Goal: Transaction & Acquisition: Purchase product/service

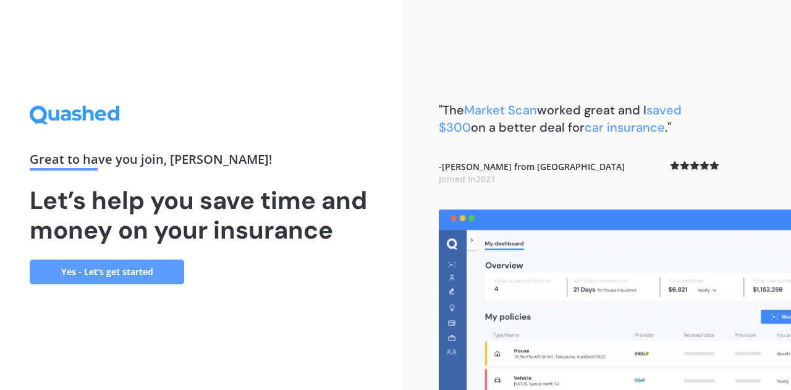
click at [124, 276] on link "Yes - Let’s get started" at bounding box center [107, 271] width 154 height 25
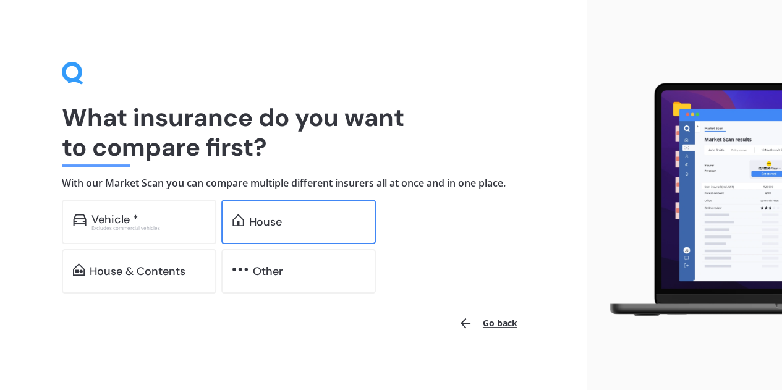
click at [238, 216] on img at bounding box center [238, 220] width 12 height 12
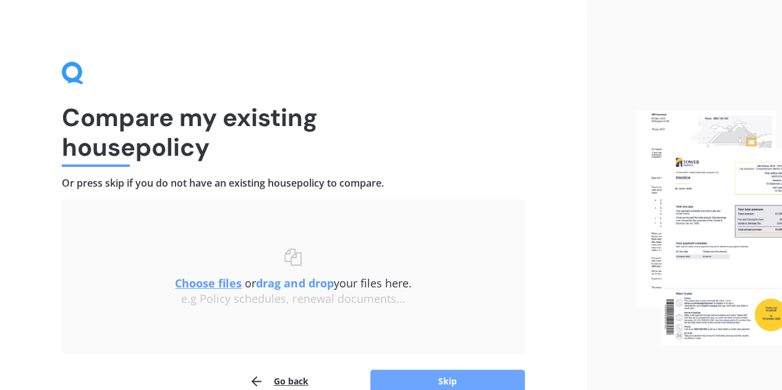
click at [449, 379] on button "Skip" at bounding box center [447, 380] width 154 height 23
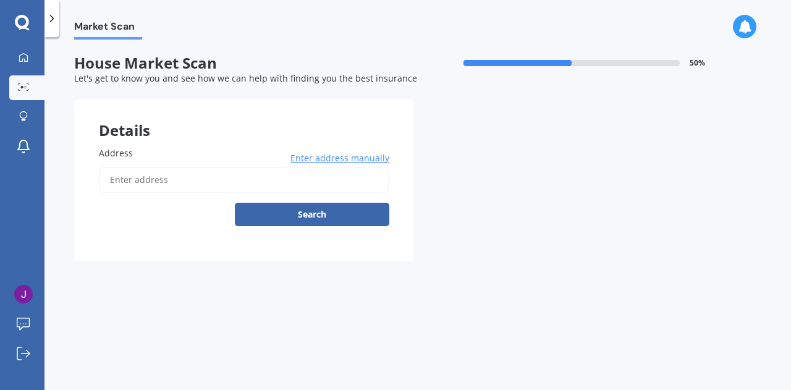
click at [166, 174] on input "Address" at bounding box center [244, 180] width 290 height 26
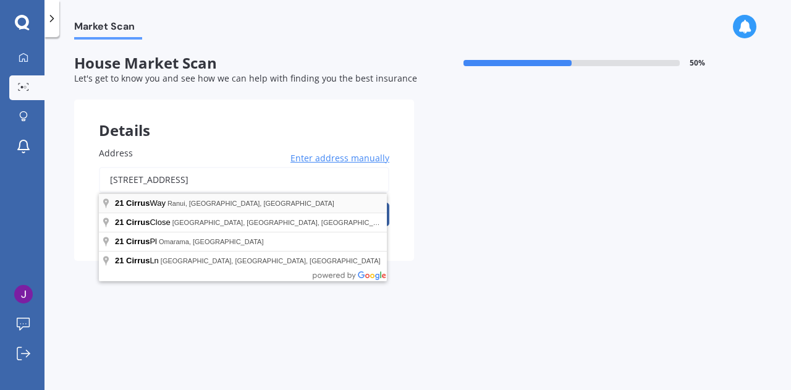
type input "[STREET_ADDRESS]"
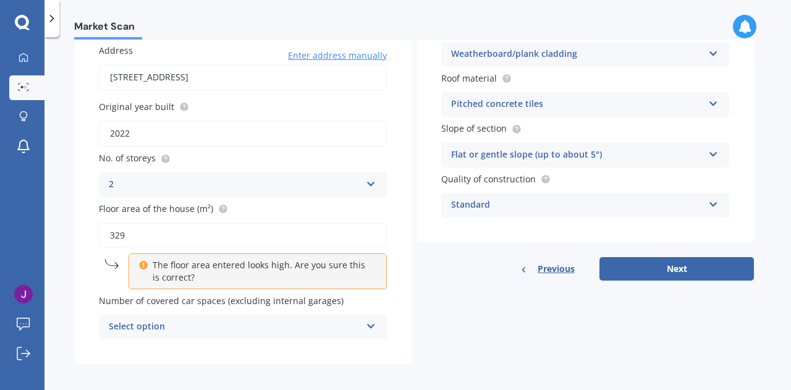
scroll to position [106, 0]
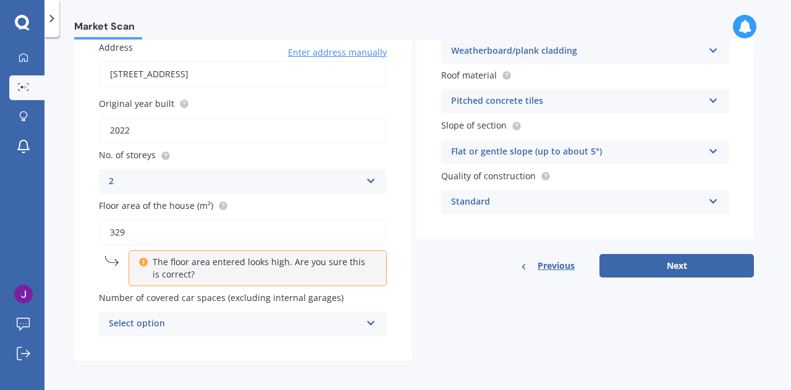
click at [221, 274] on p "The floor area entered looks high. Are you sure this is correct?" at bounding box center [262, 268] width 219 height 25
click at [211, 323] on div "Select option" at bounding box center [235, 323] width 252 height 15
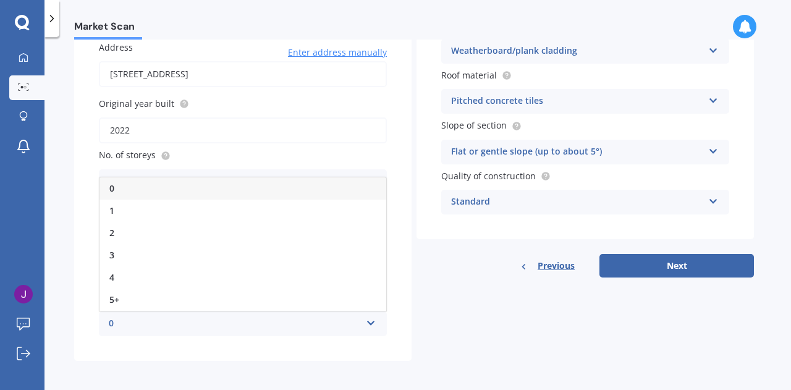
click at [151, 187] on div "0" at bounding box center [242, 188] width 287 height 22
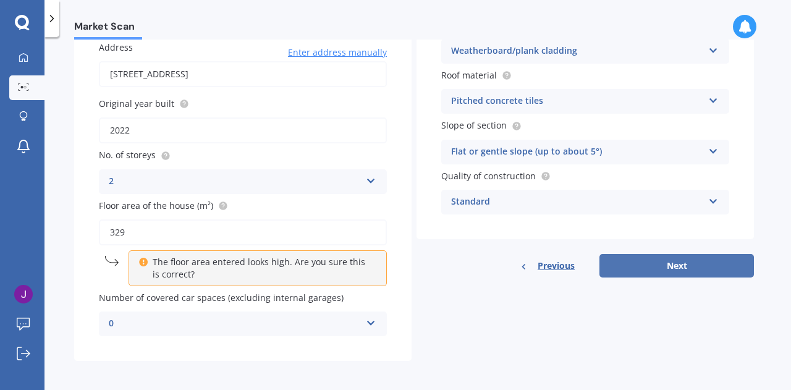
click at [634, 260] on button "Next" at bounding box center [676, 265] width 154 height 23
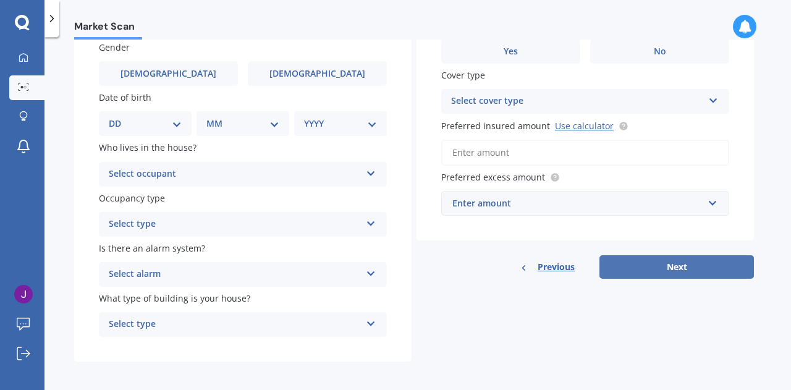
scroll to position [0, 0]
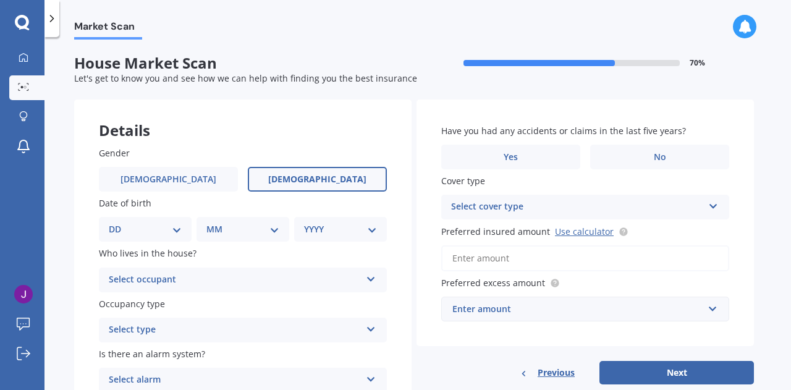
click at [310, 179] on span "[DEMOGRAPHIC_DATA]" at bounding box center [317, 179] width 98 height 11
click at [0, 0] on input "[DEMOGRAPHIC_DATA]" at bounding box center [0, 0] width 0 height 0
click at [142, 222] on div "DD 01 02 03 04 05 06 07 08 09 10 11 12 13 14 15 16 17 18 19 20 21 22 23 24 25 2…" at bounding box center [145, 229] width 93 height 25
click at [172, 229] on select "DD 01 02 03 04 05 06 07 08 09 10 11 12 13 14 15 16 17 18 19 20 21 22 23 24 25 2…" at bounding box center [145, 229] width 73 height 14
select select "24"
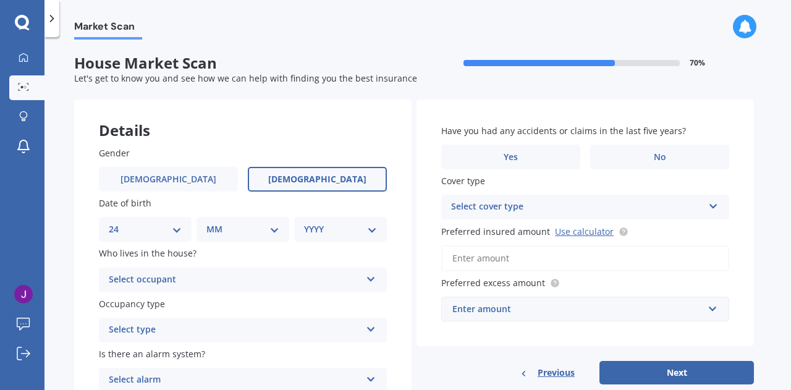
click at [119, 222] on select "DD 01 02 03 04 05 06 07 08 09 10 11 12 13 14 15 16 17 18 19 20 21 22 23 24 25 2…" at bounding box center [145, 229] width 73 height 14
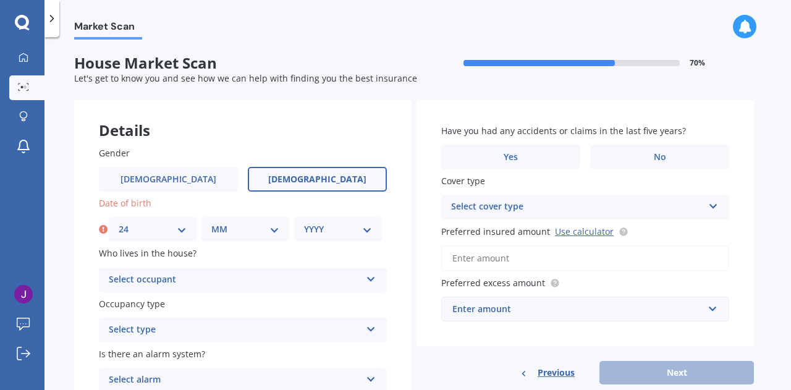
click at [225, 235] on select "MM 01 02 03 04 05 06 07 08 09 10 11 12" at bounding box center [245, 229] width 68 height 14
select select "01"
click at [211, 222] on select "MM 01 02 03 04 05 06 07 08 09 10 11 12" at bounding box center [245, 229] width 68 height 14
click at [318, 230] on select "YYYY 2009 2008 2007 2006 2005 2004 2003 2002 2001 2000 1999 1998 1997 1996 1995…" at bounding box center [338, 229] width 68 height 14
select select "1979"
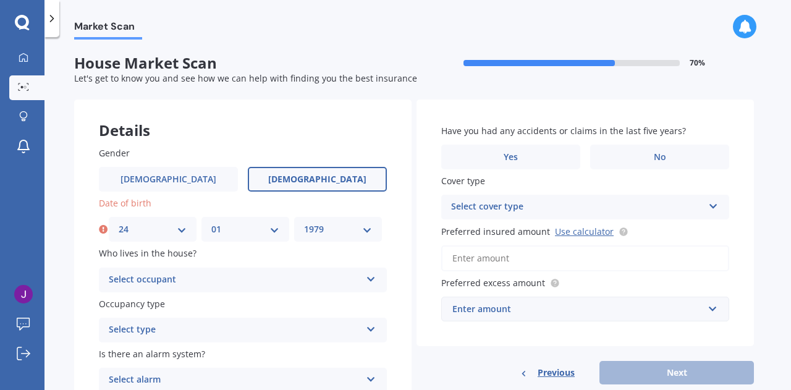
click at [304, 222] on select "YYYY 2009 2008 2007 2006 2005 2004 2003 2002 2001 2000 1999 1998 1997 1996 1995…" at bounding box center [338, 229] width 68 height 14
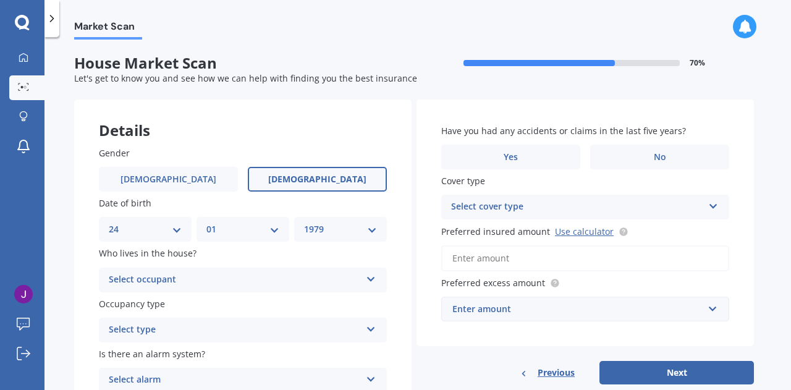
click at [190, 282] on div "Select occupant" at bounding box center [235, 279] width 252 height 15
click at [169, 308] on div "Owner" at bounding box center [242, 304] width 287 height 22
click at [161, 329] on div "Select type" at bounding box center [235, 329] width 252 height 15
click at [146, 352] on span "Permanent" at bounding box center [132, 354] width 47 height 12
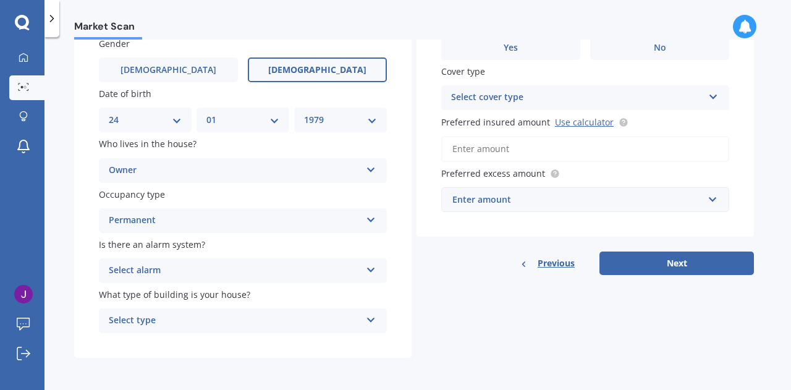
click at [263, 269] on div "Select alarm" at bounding box center [235, 270] width 252 height 15
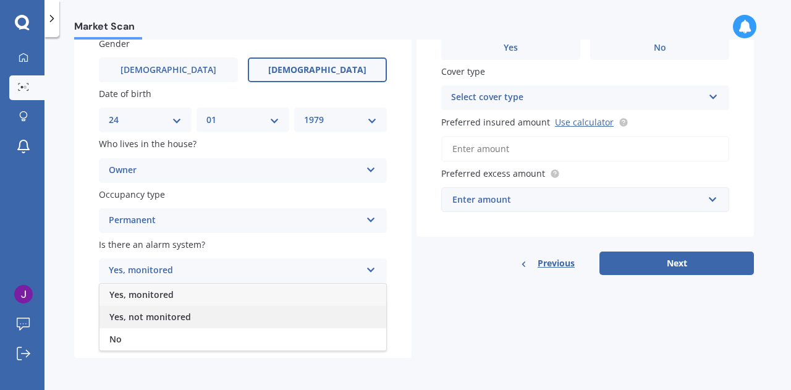
click at [151, 314] on span "Yes, not monitored" at bounding box center [150, 317] width 82 height 12
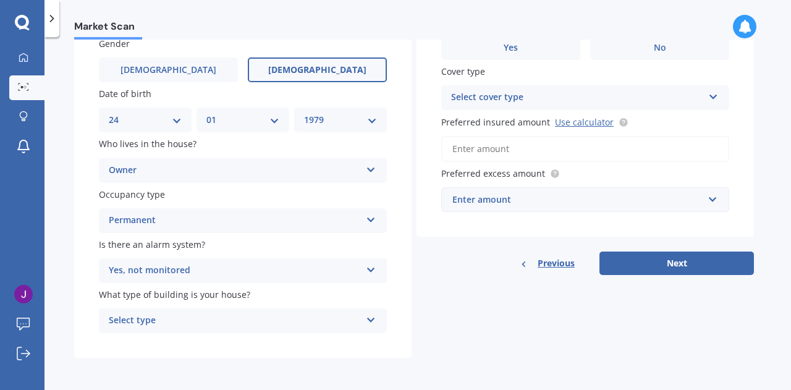
click at [145, 323] on div "Select type" at bounding box center [235, 320] width 252 height 15
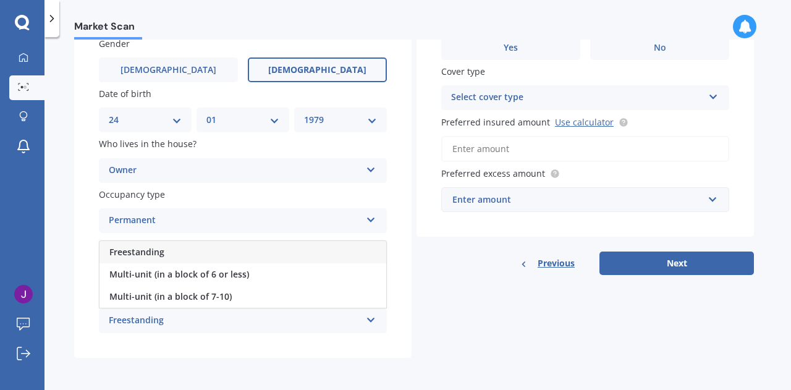
click at [154, 250] on span "Freestanding" at bounding box center [136, 252] width 55 height 12
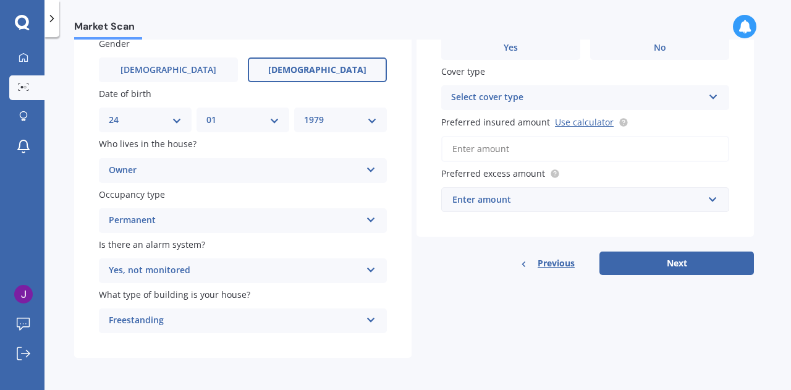
scroll to position [79, 0]
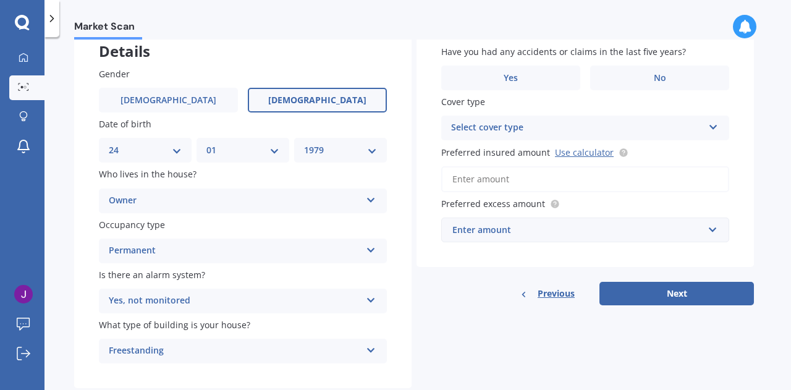
click at [704, 129] on div "Select cover type High" at bounding box center [585, 128] width 288 height 25
click at [702, 129] on div "High" at bounding box center [577, 127] width 252 height 15
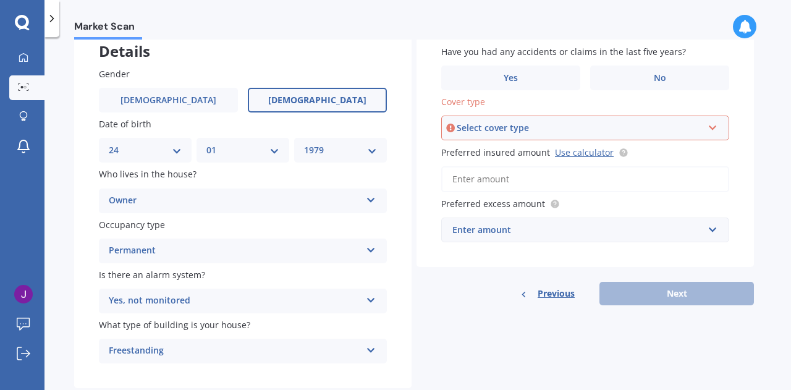
click at [702, 129] on div "Select cover type High" at bounding box center [585, 128] width 288 height 25
click at [593, 156] on div "High" at bounding box center [584, 151] width 285 height 22
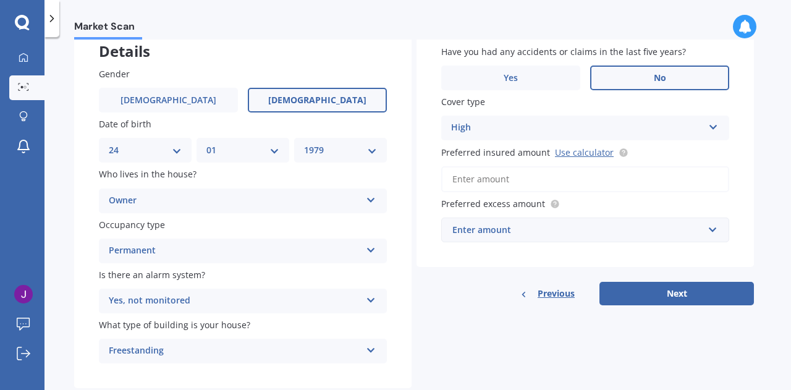
click at [645, 80] on label "No" at bounding box center [659, 77] width 139 height 25
click at [0, 0] on input "No" at bounding box center [0, 0] width 0 height 0
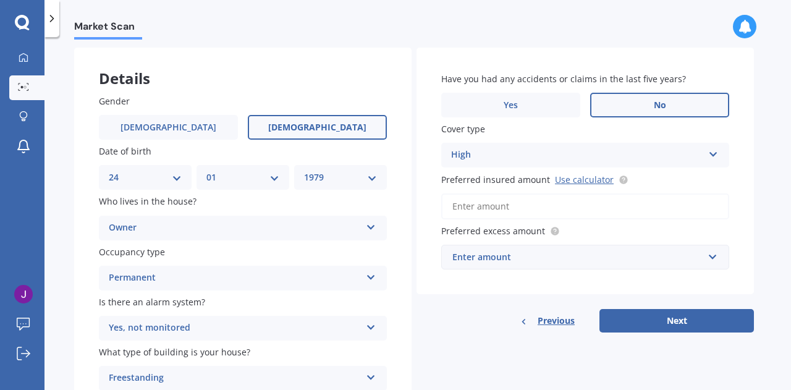
scroll to position [46, 0]
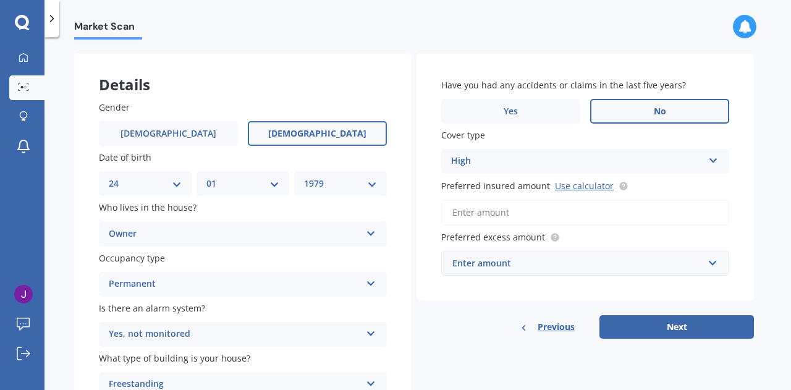
click at [529, 209] on input "Preferred insured amount Use calculator" at bounding box center [585, 213] width 288 height 26
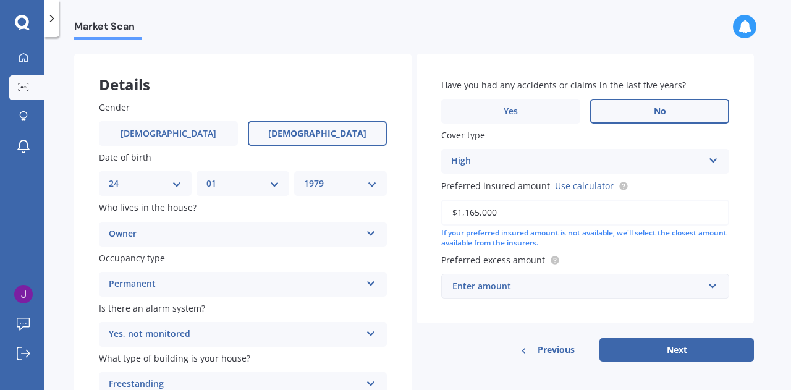
type input "$1,165,000"
click at [567, 280] on div "Enter amount" at bounding box center [577, 286] width 251 height 14
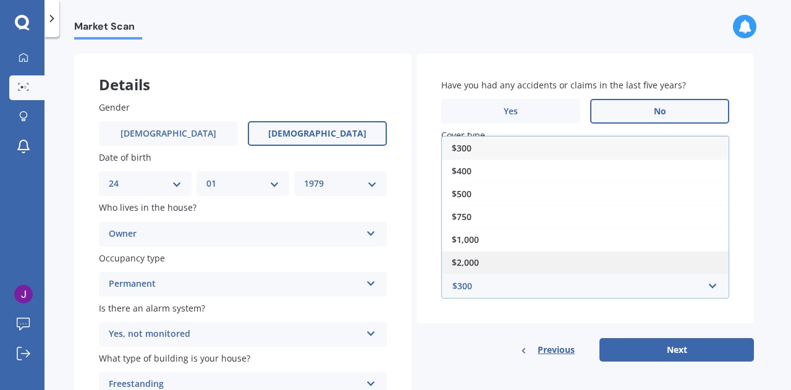
click at [556, 269] on div "$2,000" at bounding box center [585, 262] width 287 height 23
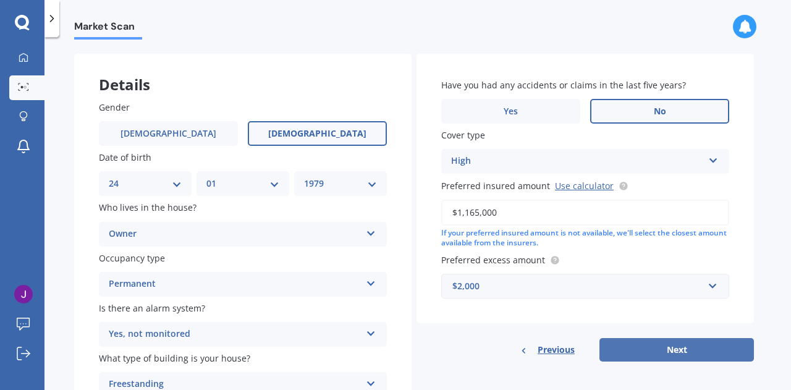
click at [646, 343] on button "Next" at bounding box center [676, 349] width 154 height 23
select select "24"
select select "01"
select select "1979"
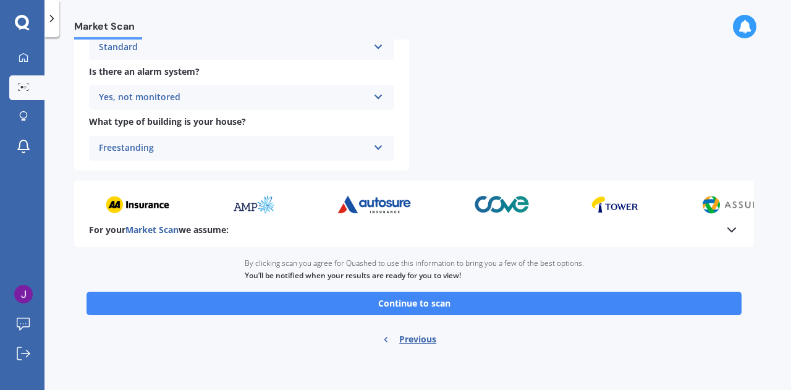
scroll to position [502, 0]
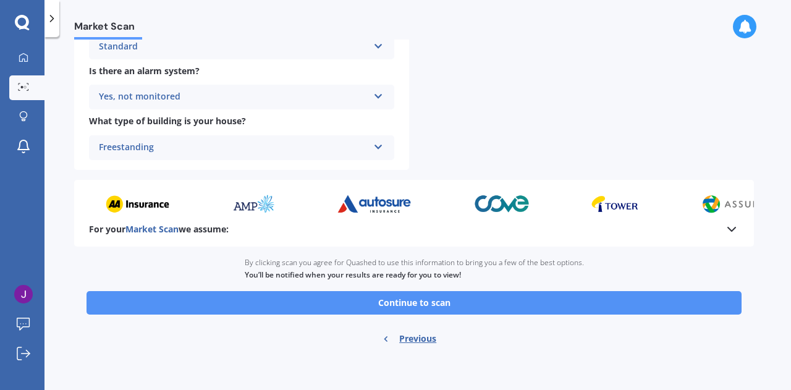
click at [473, 301] on button "Continue to scan" at bounding box center [413, 302] width 655 height 23
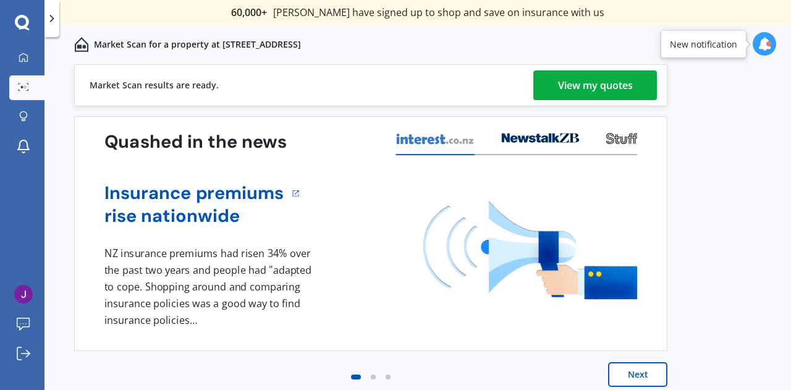
click at [608, 83] on div "View my quotes" at bounding box center [595, 85] width 75 height 30
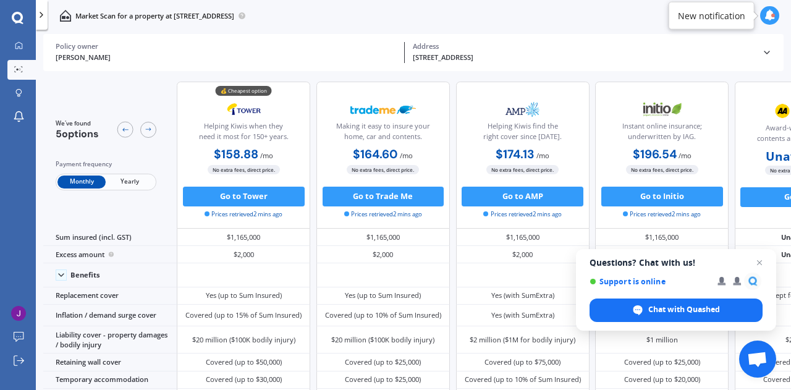
scroll to position [0, 102]
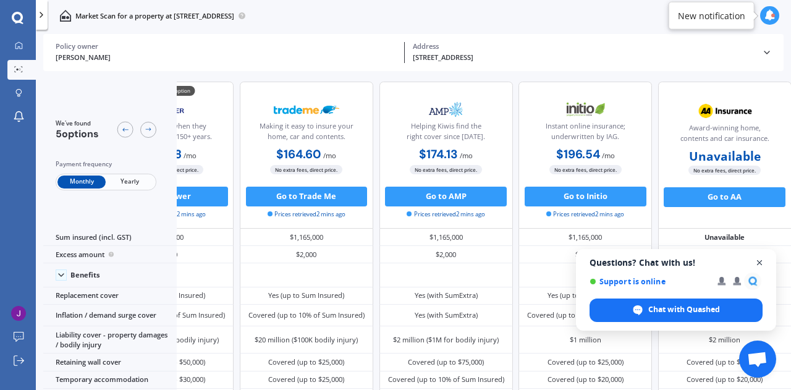
click at [761, 260] on span "Close chat" at bounding box center [759, 262] width 15 height 15
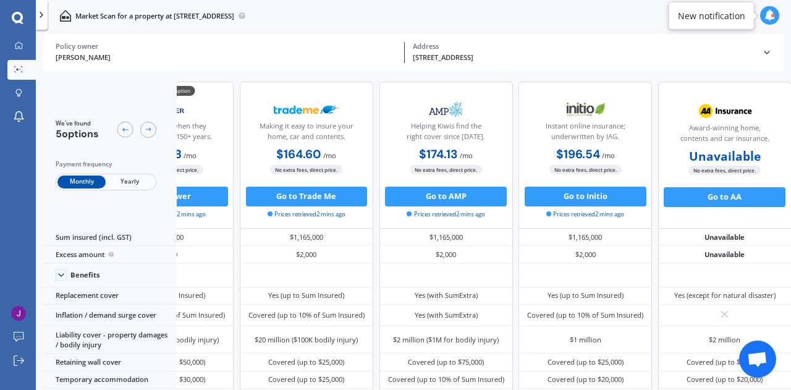
scroll to position [0, 0]
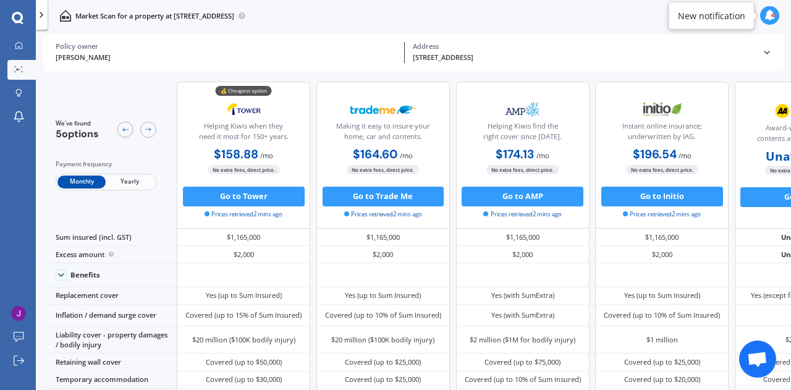
click at [137, 179] on span "Yearly" at bounding box center [130, 181] width 48 height 13
click at [770, 12] on icon at bounding box center [769, 15] width 11 height 11
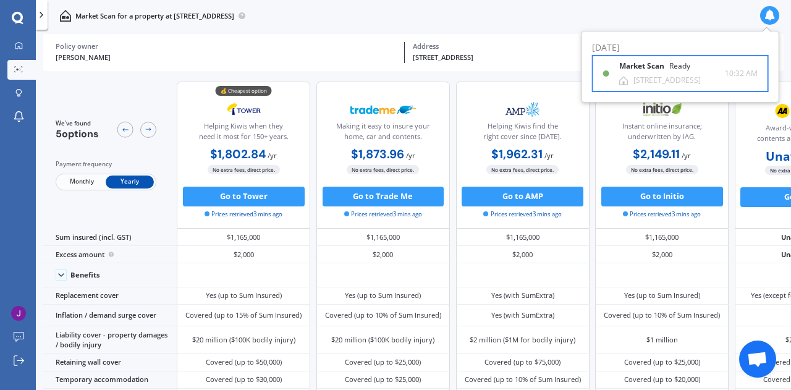
click at [604, 74] on div at bounding box center [606, 73] width 6 height 6
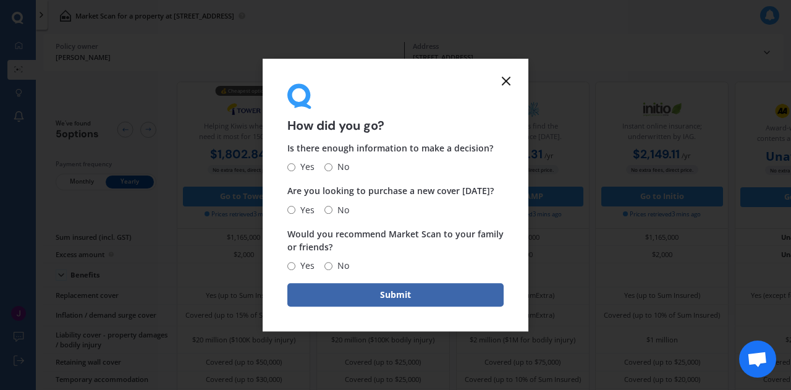
click at [507, 78] on icon at bounding box center [506, 81] width 15 height 15
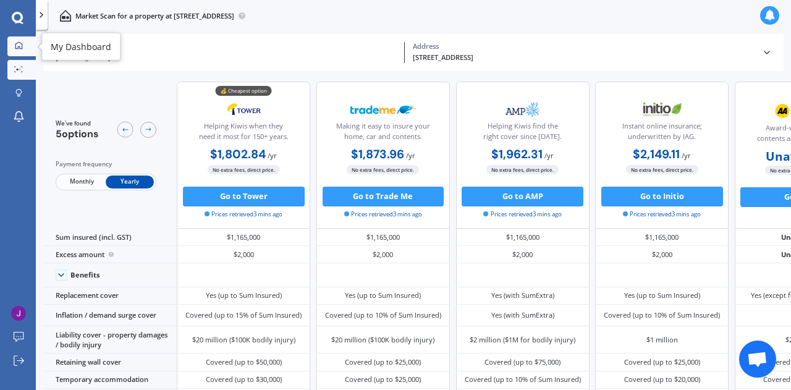
click at [12, 50] on div at bounding box center [18, 45] width 15 height 9
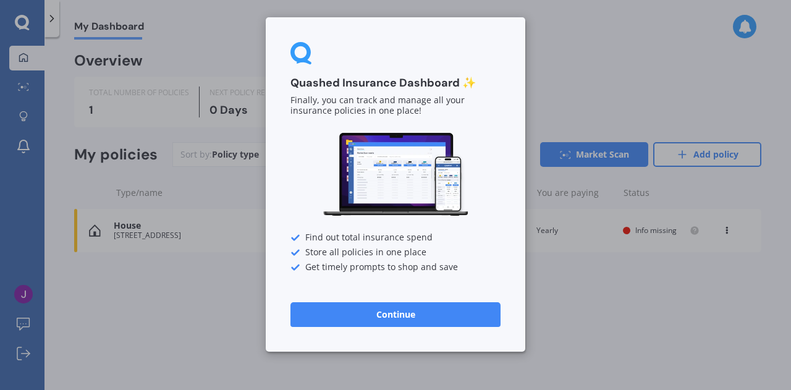
click at [22, 22] on div "Quashed Insurance Dashboard ✨ Finally, you can track and manage all your insura…" at bounding box center [395, 195] width 791 height 390
click at [22, 164] on div "Quashed Insurance Dashboard ✨ Finally, you can track and manage all your insura…" at bounding box center [395, 195] width 791 height 390
click at [539, 34] on div "Quashed Insurance Dashboard ✨ Finally, you can track and manage all your insura…" at bounding box center [395, 195] width 791 height 390
click at [436, 315] on button "Continue" at bounding box center [395, 314] width 210 height 25
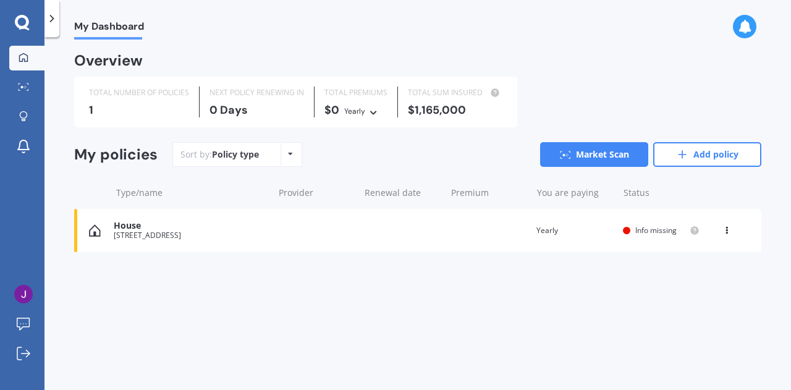
click at [52, 18] on icon at bounding box center [52, 18] width 12 height 12
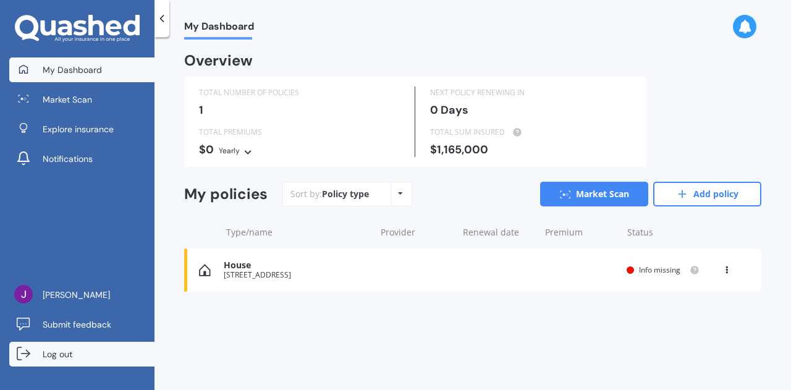
click at [63, 356] on span "Log out" at bounding box center [58, 354] width 30 height 12
